Goal: Complete application form

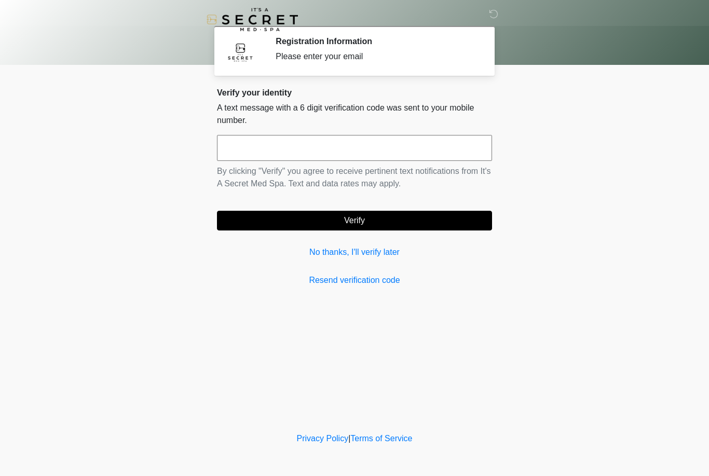
click at [253, 150] on input "text" at bounding box center [354, 148] width 275 height 26
type input "******"
click at [281, 215] on button "Verify" at bounding box center [354, 221] width 275 height 20
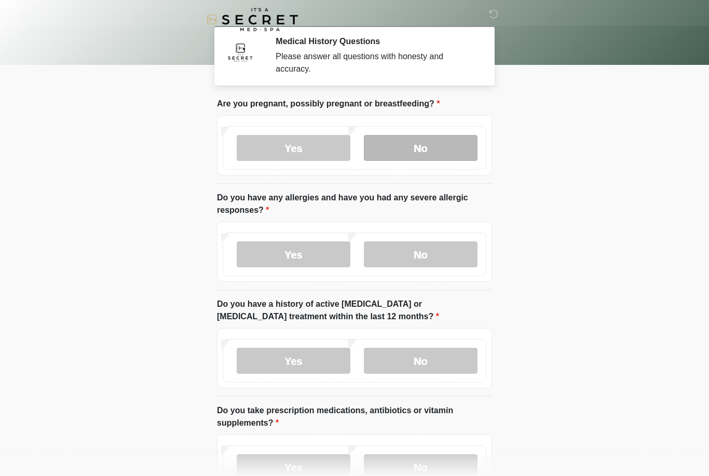
click at [415, 153] on label "No" at bounding box center [421, 148] width 114 height 26
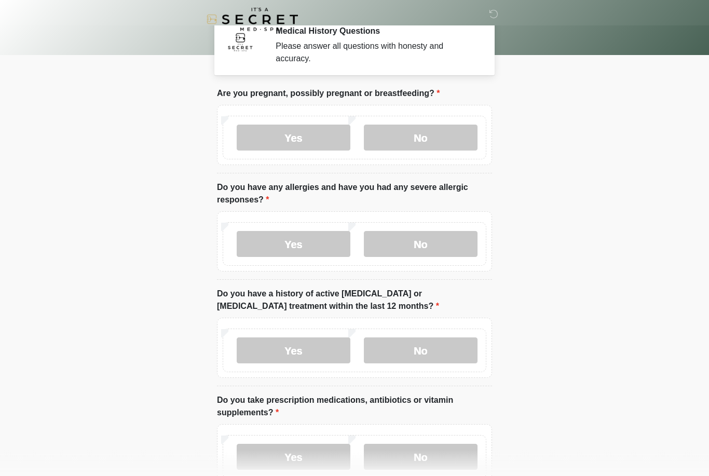
scroll to position [12, 0]
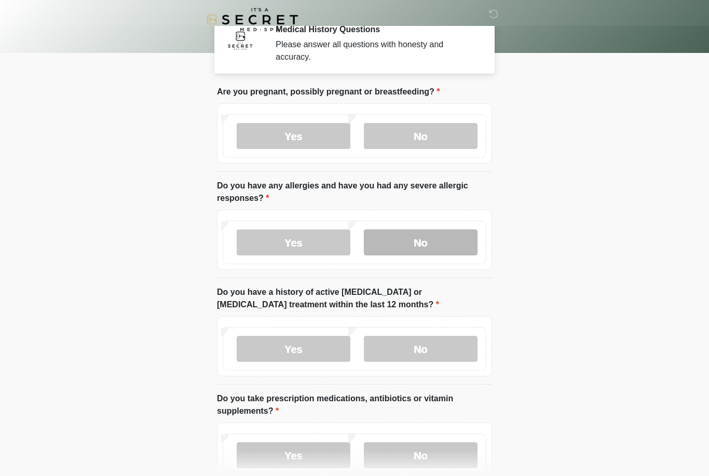
click at [425, 245] on label "No" at bounding box center [421, 242] width 114 height 26
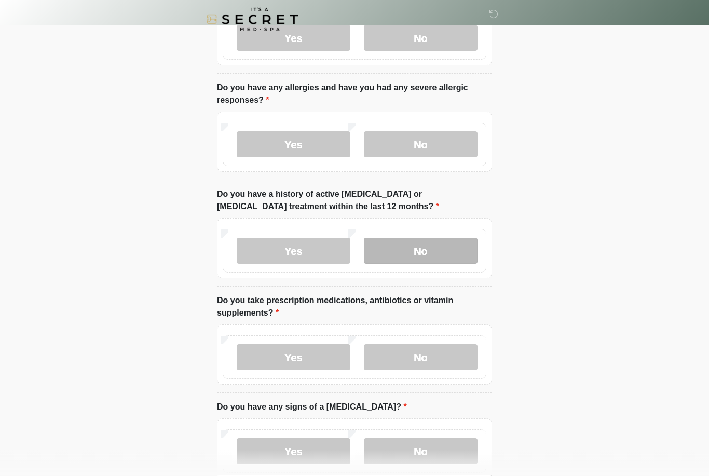
click at [409, 257] on label "No" at bounding box center [421, 251] width 114 height 26
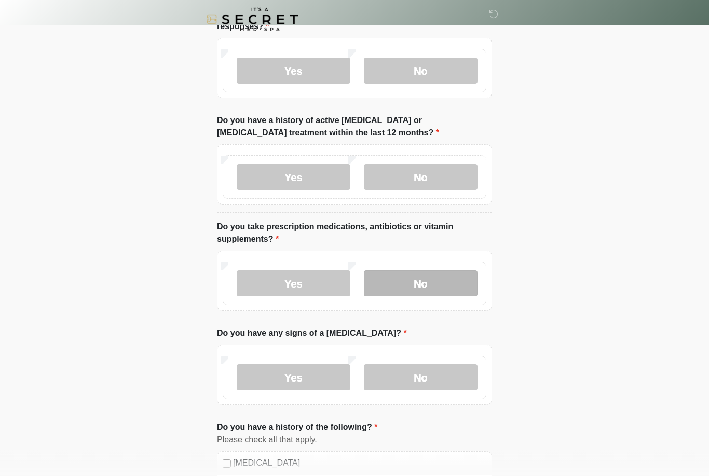
click at [398, 294] on label "No" at bounding box center [421, 284] width 114 height 26
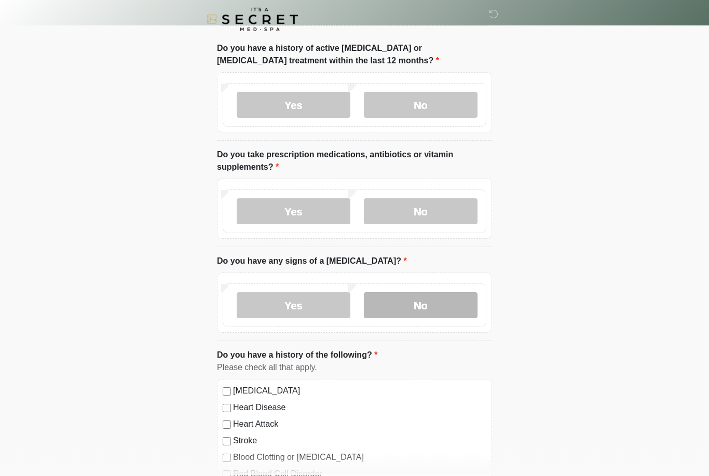
click at [408, 307] on label "No" at bounding box center [421, 306] width 114 height 26
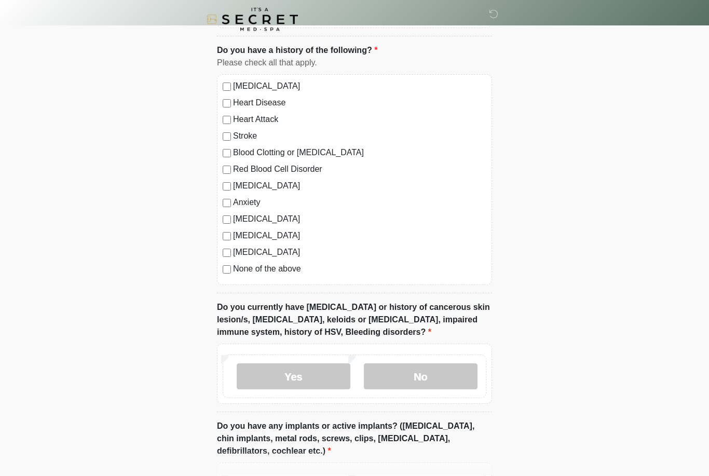
scroll to position [561, 0]
click at [457, 381] on label "No" at bounding box center [421, 376] width 114 height 26
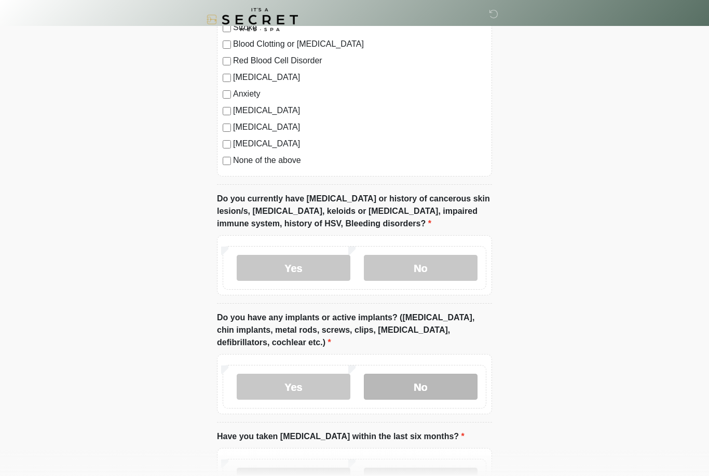
click at [449, 382] on label "No" at bounding box center [421, 387] width 114 height 26
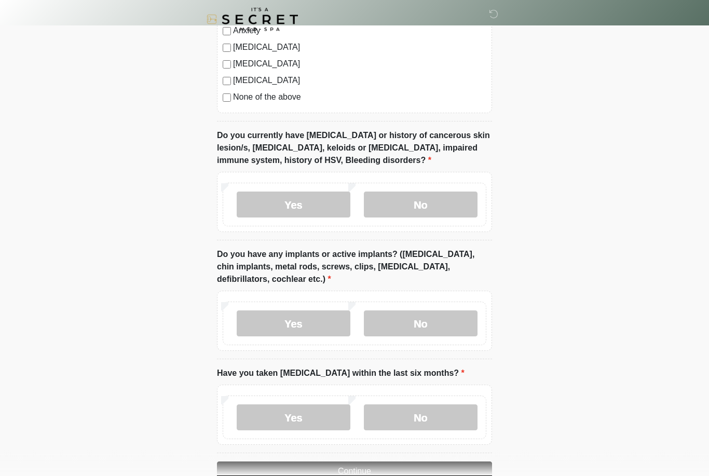
scroll to position [758, 0]
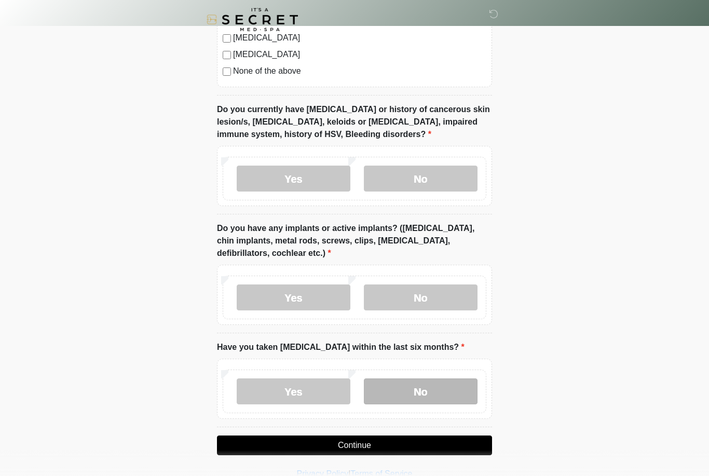
click at [432, 389] on label "No" at bounding box center [421, 391] width 114 height 26
click at [403, 442] on button "Continue" at bounding box center [354, 446] width 275 height 20
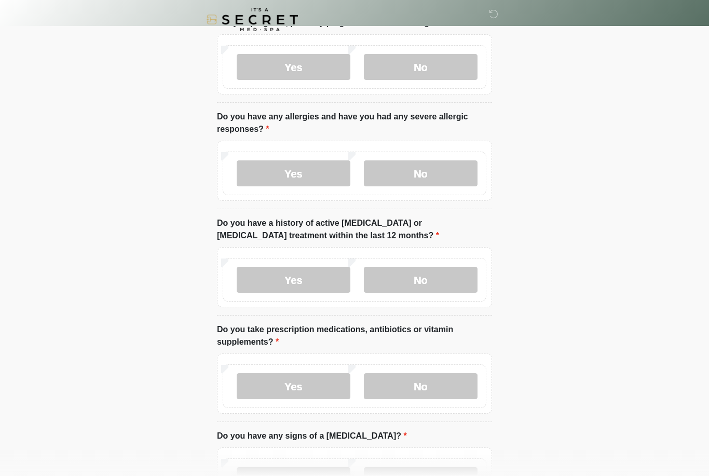
scroll to position [0, 0]
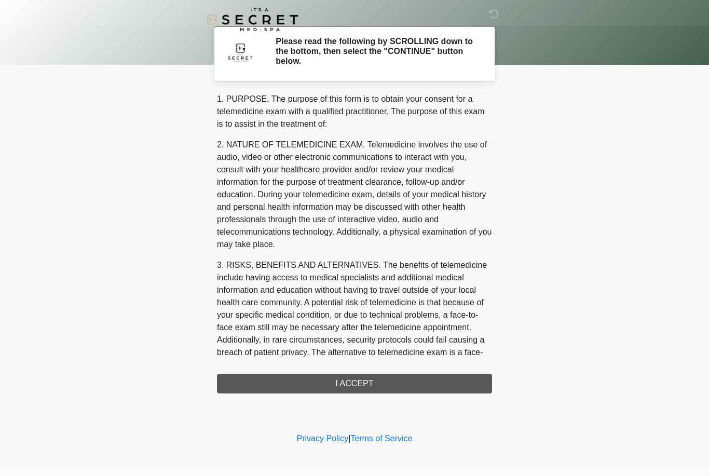
click at [365, 389] on div "1. PURPOSE. The purpose of this form is to obtain your consent for a telemedici…" at bounding box center [354, 243] width 275 height 301
click at [293, 394] on div "‎ ‎ Please read the following by SCROLLING down to the bottom, then select the …" at bounding box center [354, 215] width 311 height 410
click at [292, 390] on div "1. PURPOSE. The purpose of this form is to obtain your consent for a telemedici…" at bounding box center [354, 243] width 275 height 301
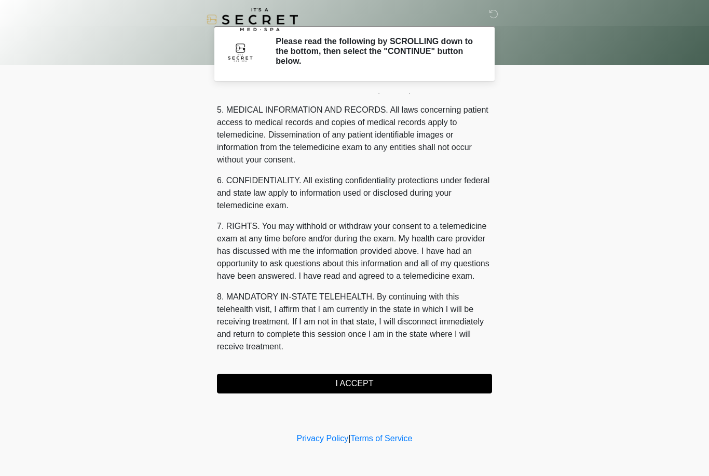
scroll to position [334, 0]
click at [333, 389] on button "I ACCEPT" at bounding box center [354, 384] width 275 height 20
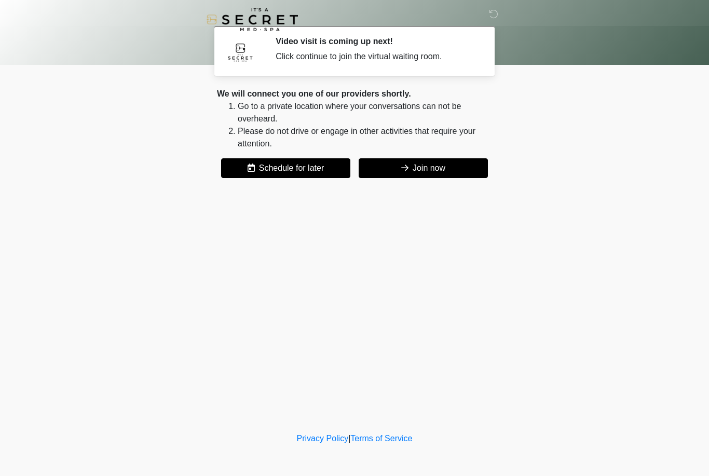
click at [421, 171] on button "Join now" at bounding box center [423, 168] width 129 height 20
